Goal: Task Accomplishment & Management: Manage account settings

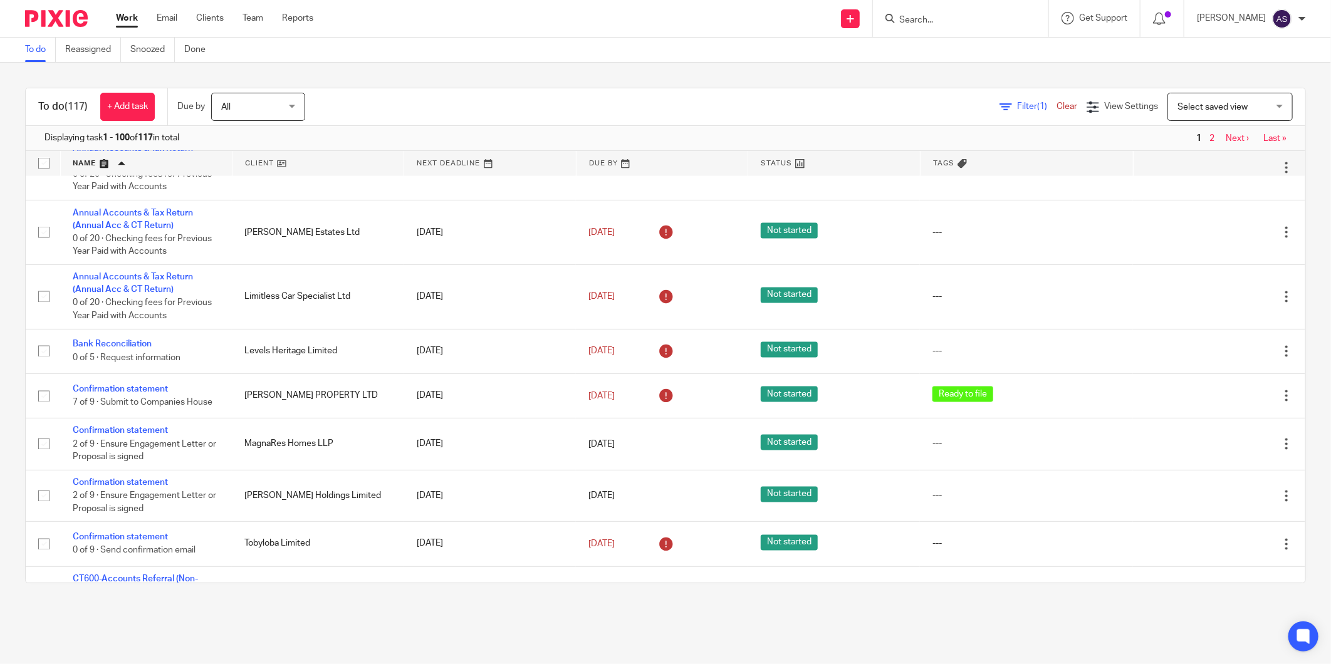
scroll to position [1473, 0]
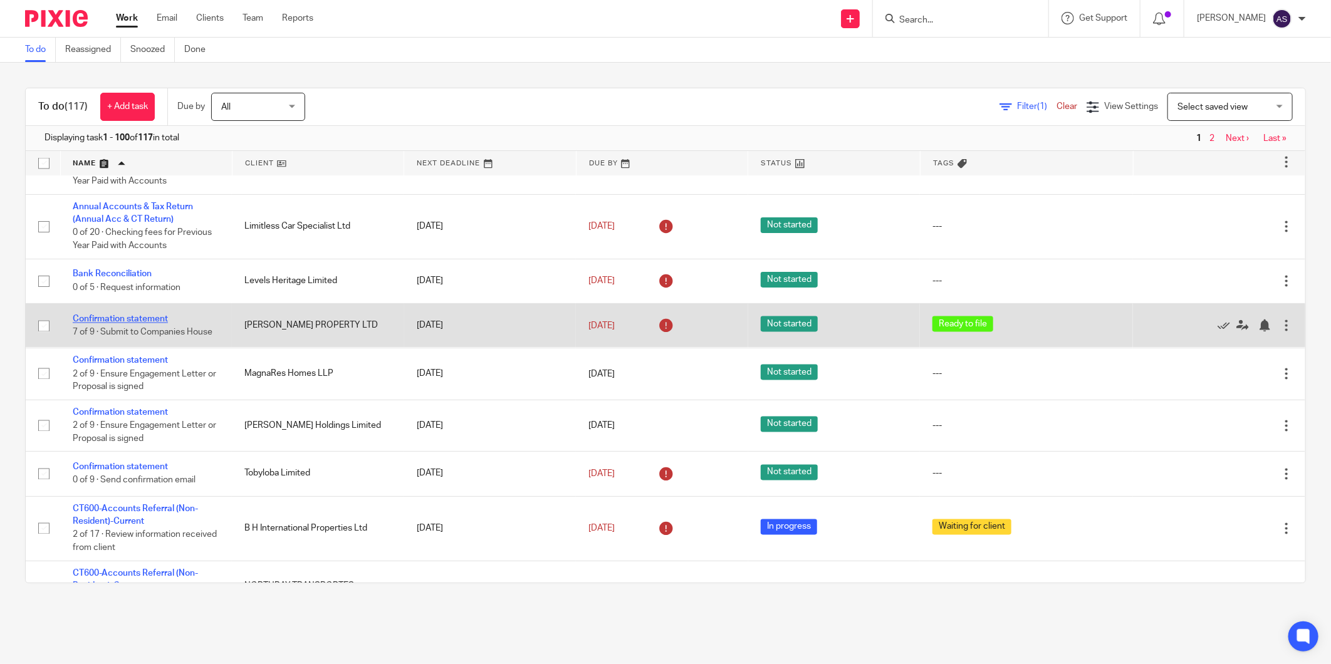
click at [150, 324] on link "Confirmation statement" at bounding box center [120, 319] width 95 height 9
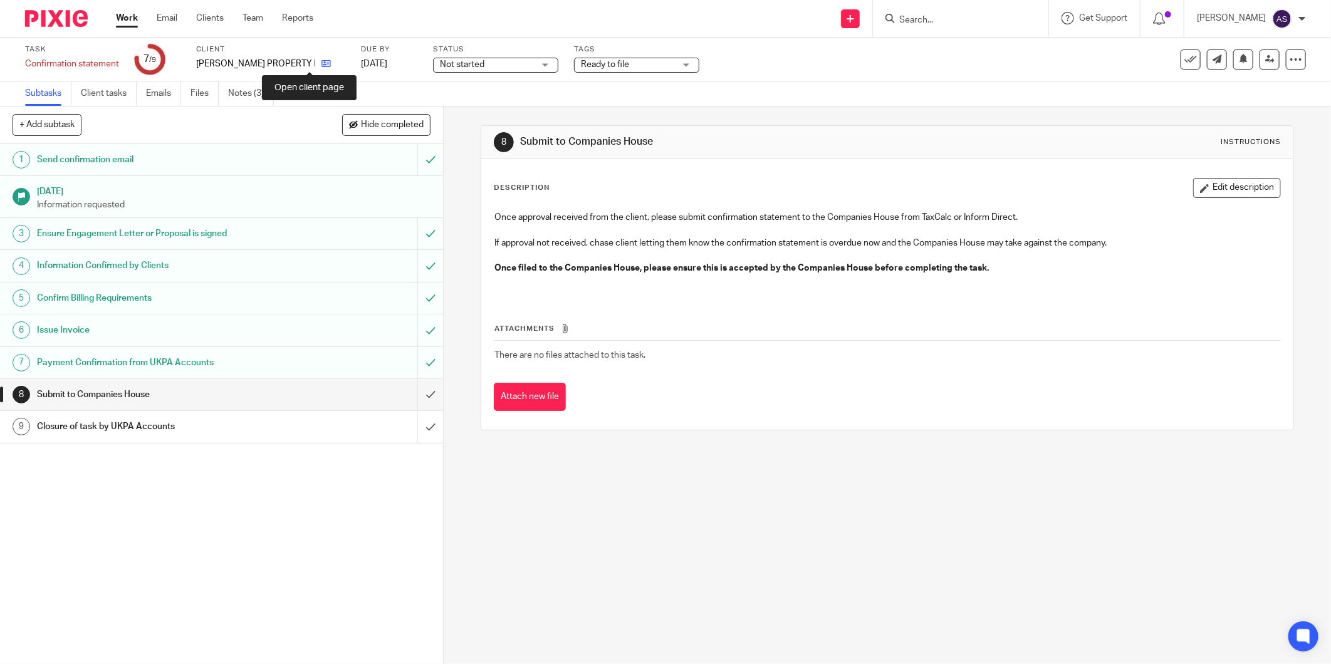
click at [322, 64] on icon at bounding box center [326, 63] width 9 height 9
click at [911, 19] on input "Search" at bounding box center [954, 20] width 113 height 11
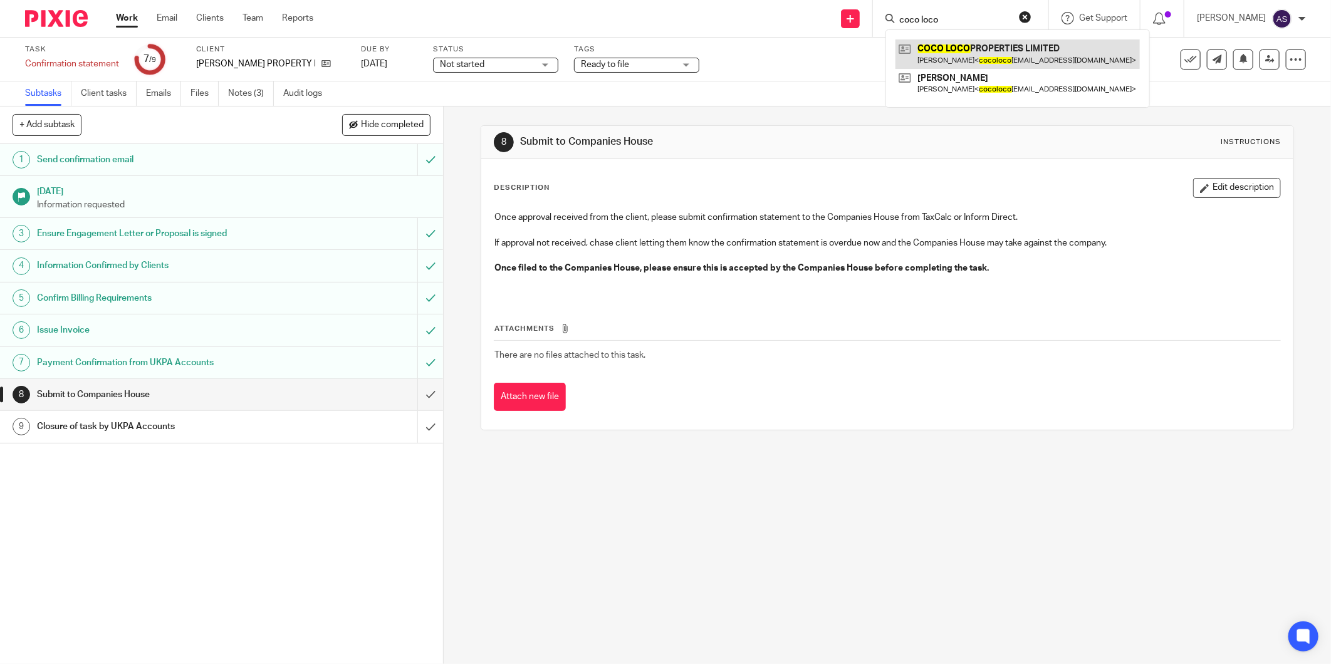
type input "coco loco"
click at [970, 50] on link at bounding box center [1018, 53] width 244 height 29
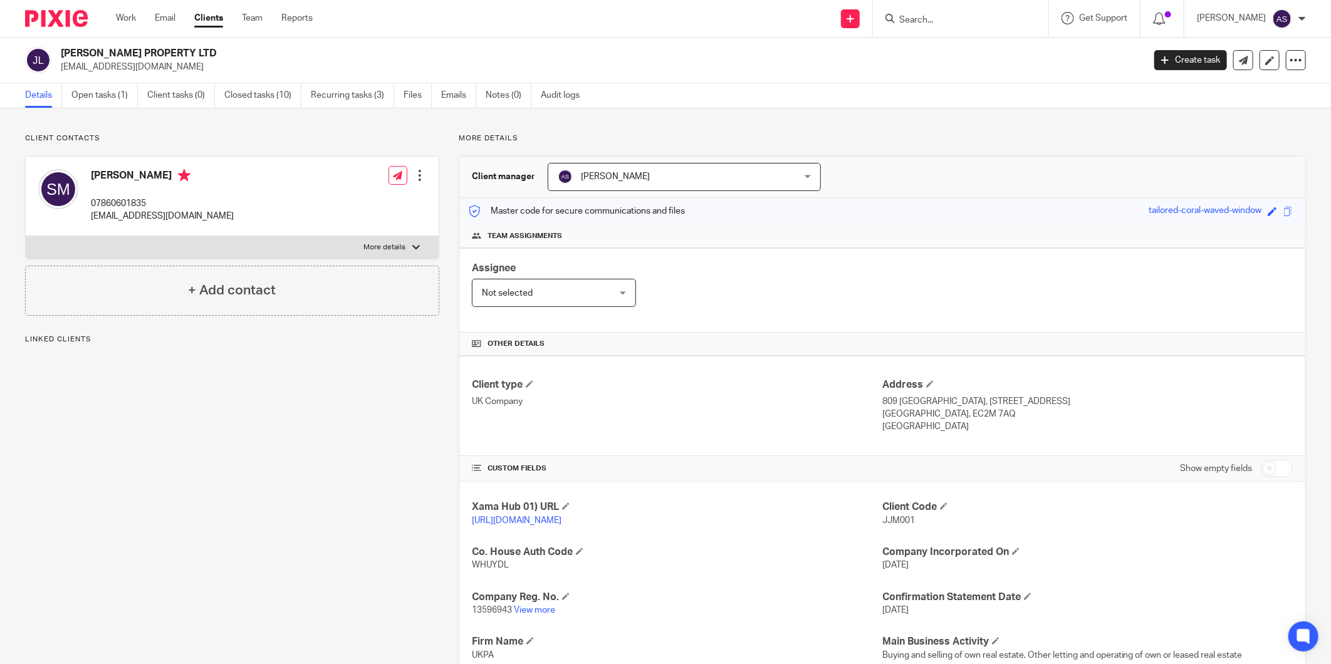
scroll to position [178, 0]
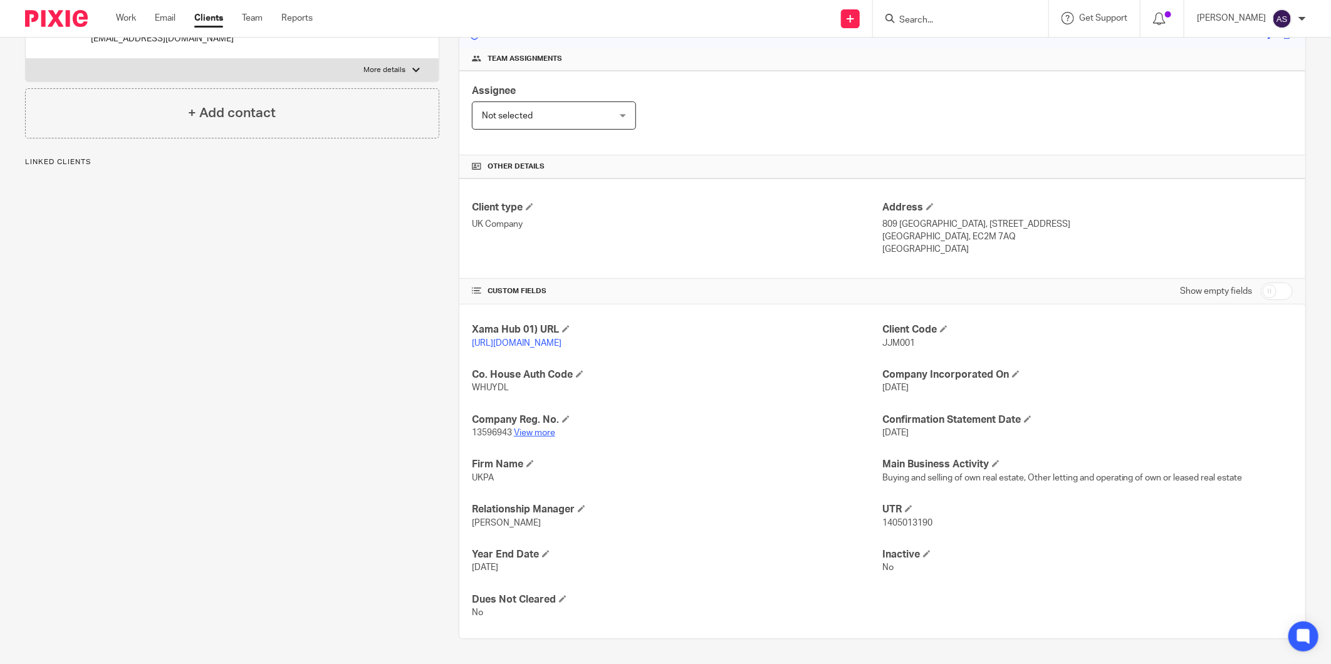
click at [535, 434] on link "View more" at bounding box center [534, 433] width 41 height 9
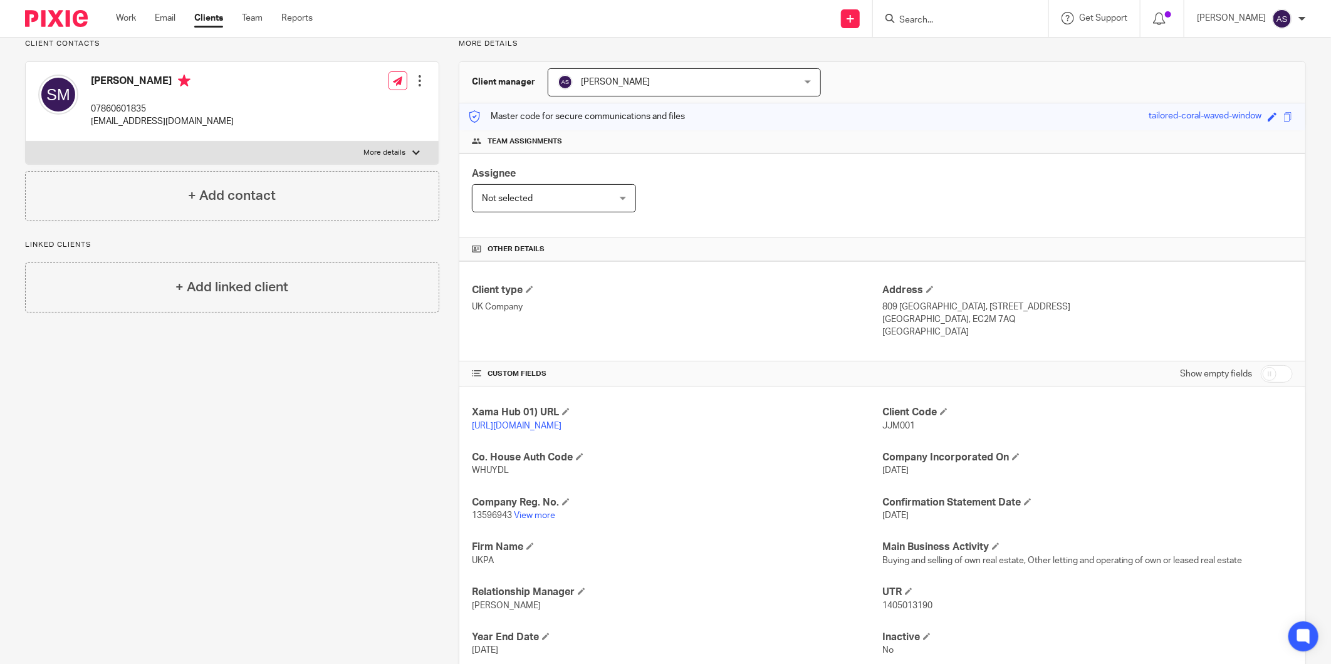
scroll to position [0, 0]
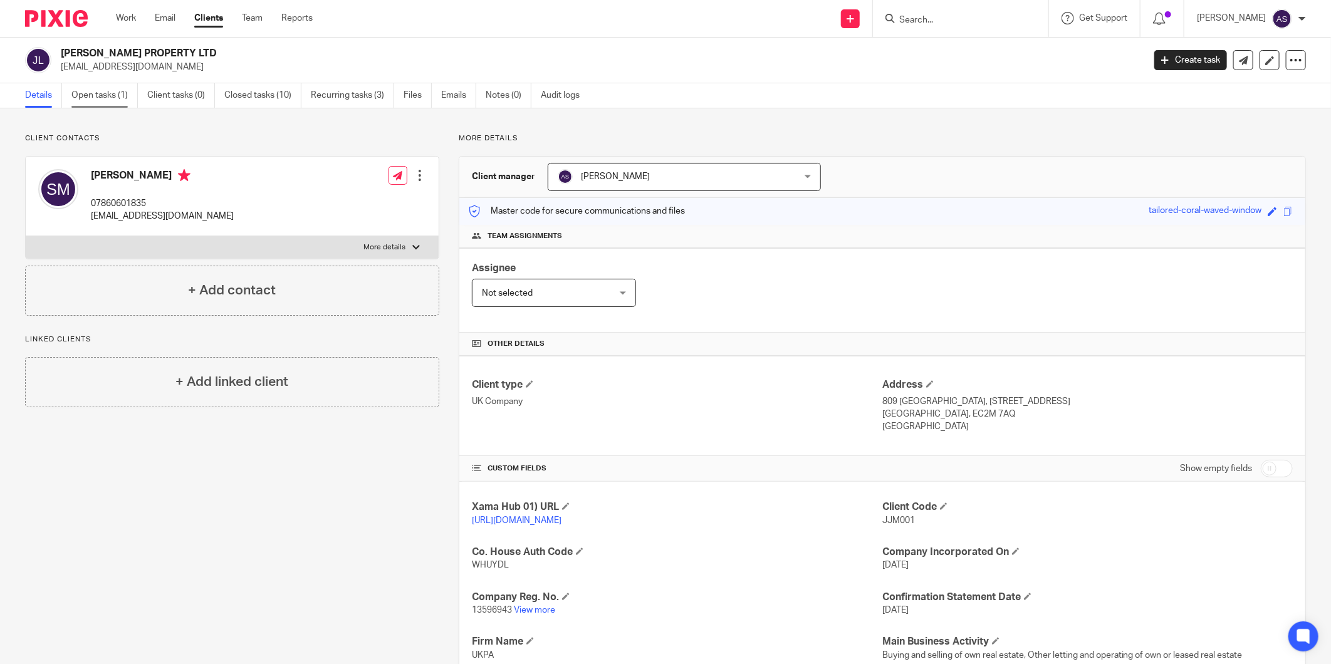
click at [121, 90] on link "Open tasks (1)" at bounding box center [104, 95] width 66 height 24
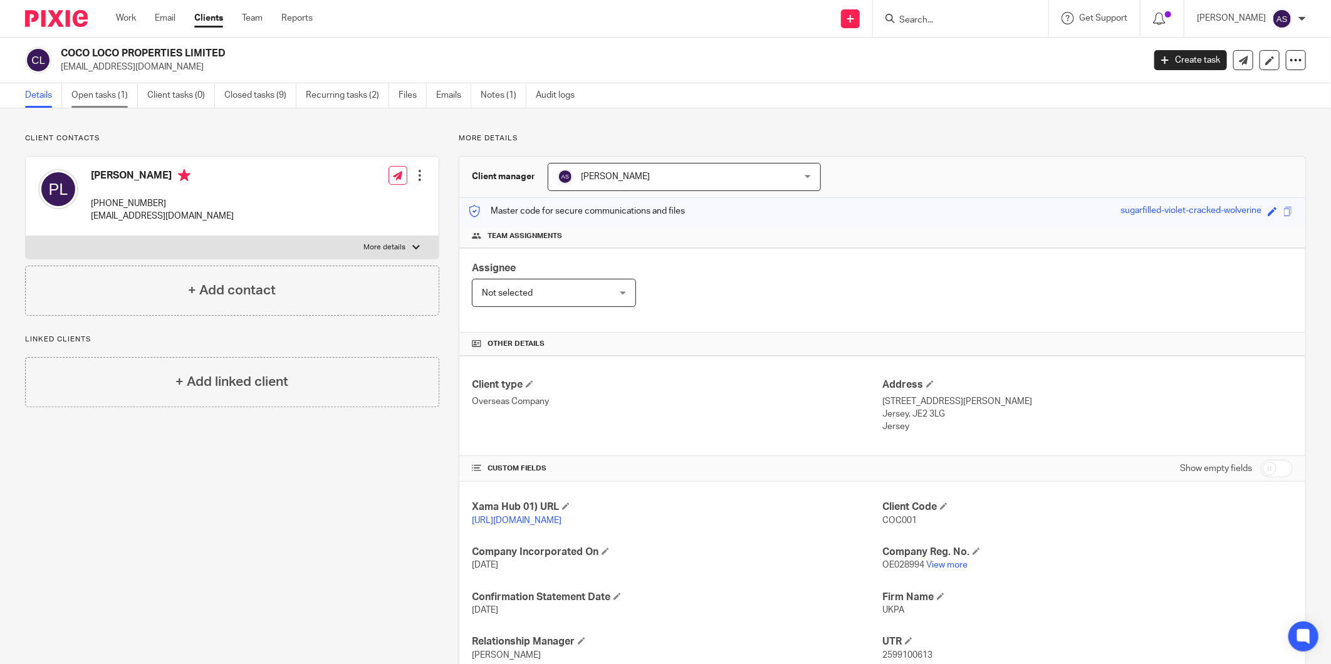
click at [94, 95] on link "Open tasks (1)" at bounding box center [104, 95] width 66 height 24
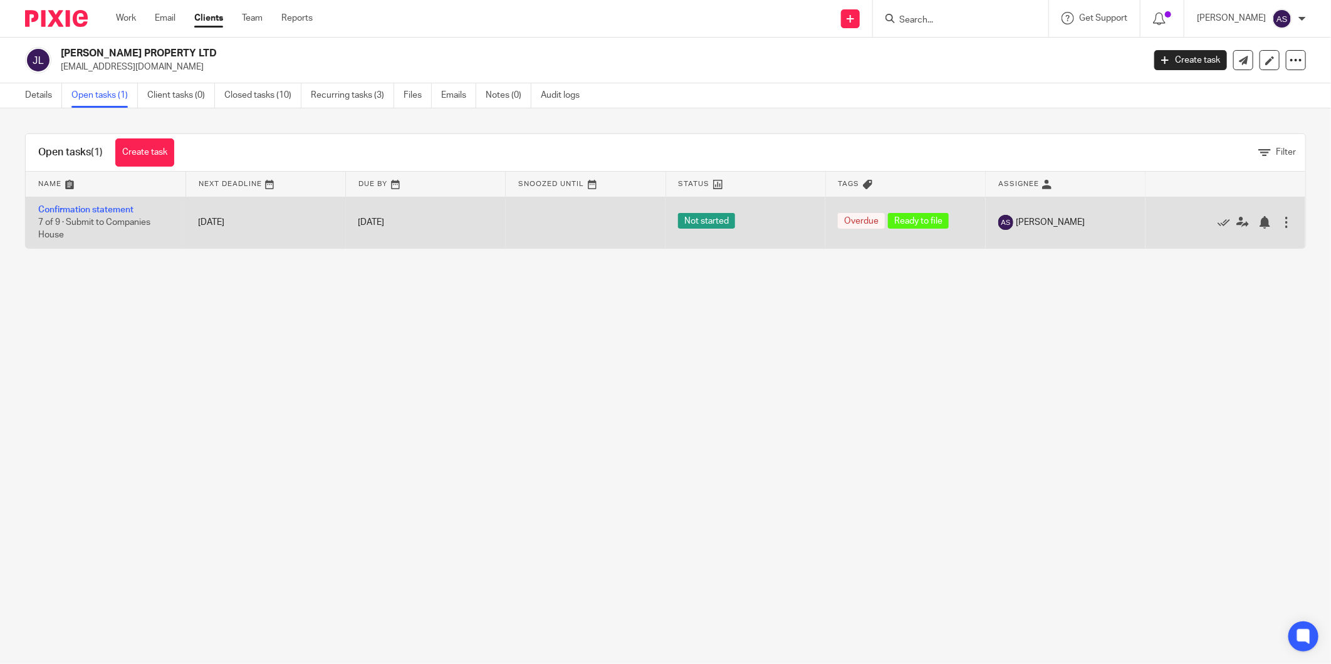
click at [102, 217] on td "Confirmation statement 7 of 9 · Submit to Companies House" at bounding box center [106, 222] width 160 height 51
click at [102, 207] on link "Confirmation statement" at bounding box center [85, 210] width 95 height 9
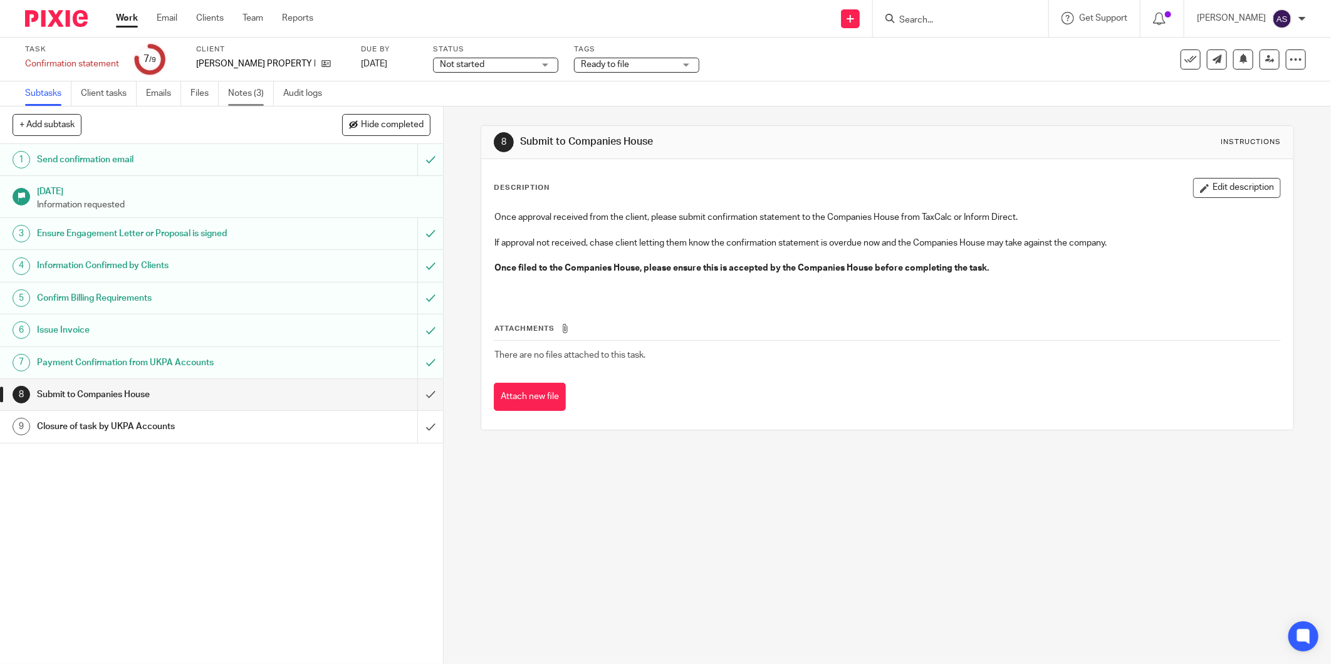
click at [241, 102] on link "Notes (3)" at bounding box center [251, 93] width 46 height 24
click at [414, 389] on input "submit" at bounding box center [221, 394] width 443 height 31
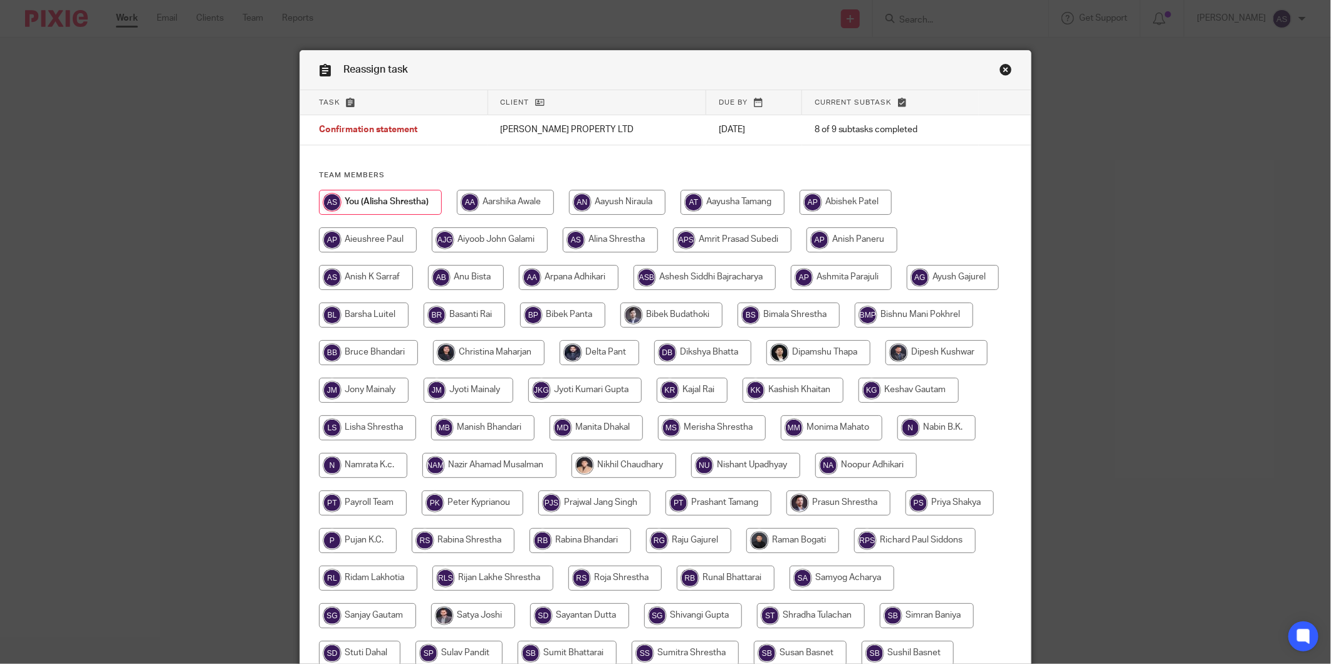
scroll to position [231, 0]
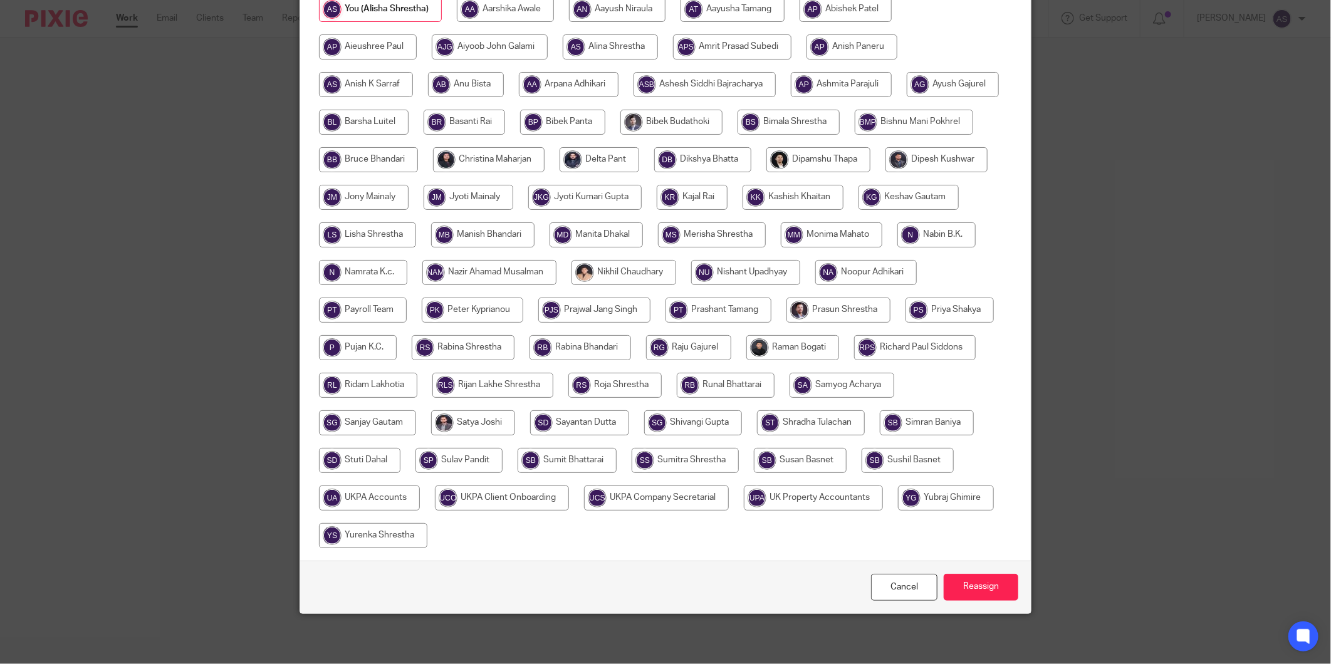
click at [420, 486] on input "radio" at bounding box center [369, 498] width 101 height 25
radio input "true"
click at [988, 579] on input "Reassign" at bounding box center [981, 587] width 75 height 27
